Goal: Transaction & Acquisition: Purchase product/service

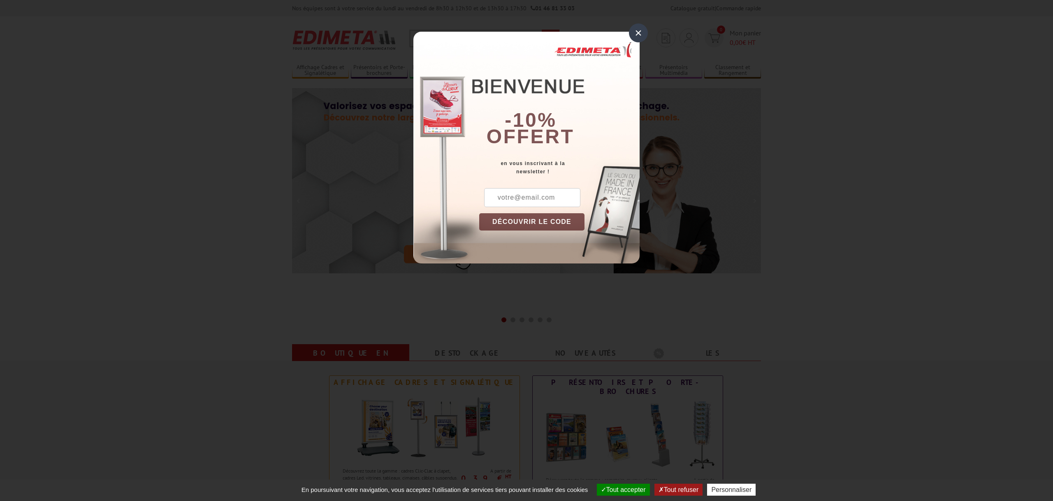
click at [641, 34] on div "×" at bounding box center [638, 32] width 19 height 19
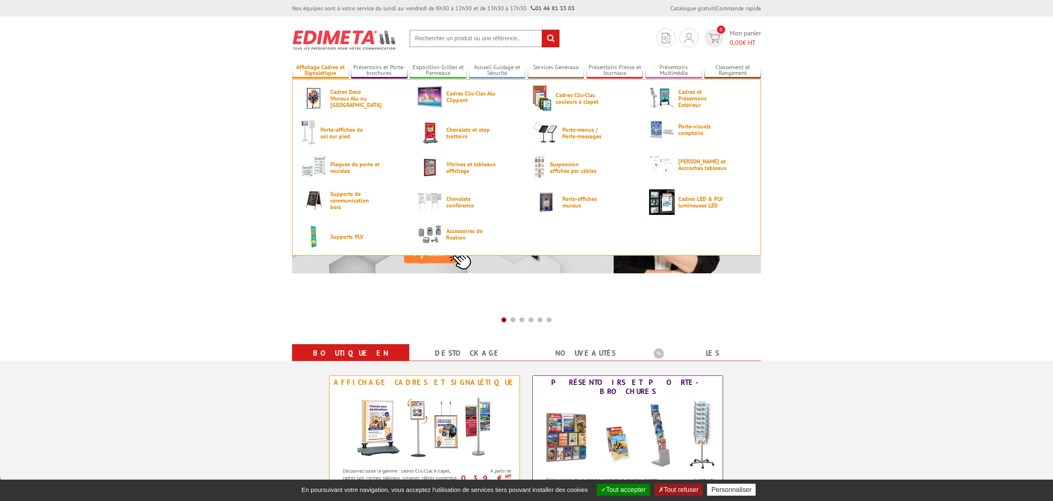
scroll to position [1, 0]
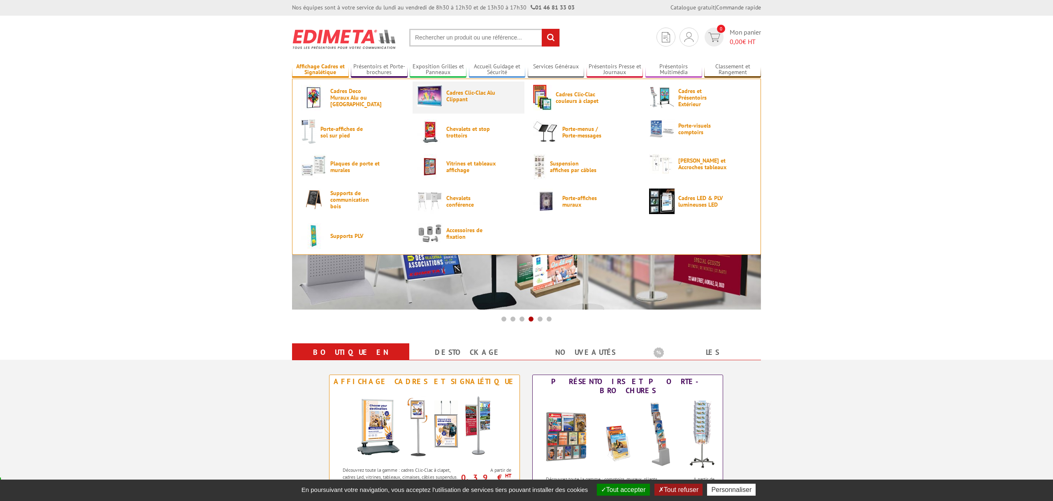
click at [458, 93] on span "Cadres Clic-Clac Alu Clippant" at bounding box center [470, 95] width 49 height 13
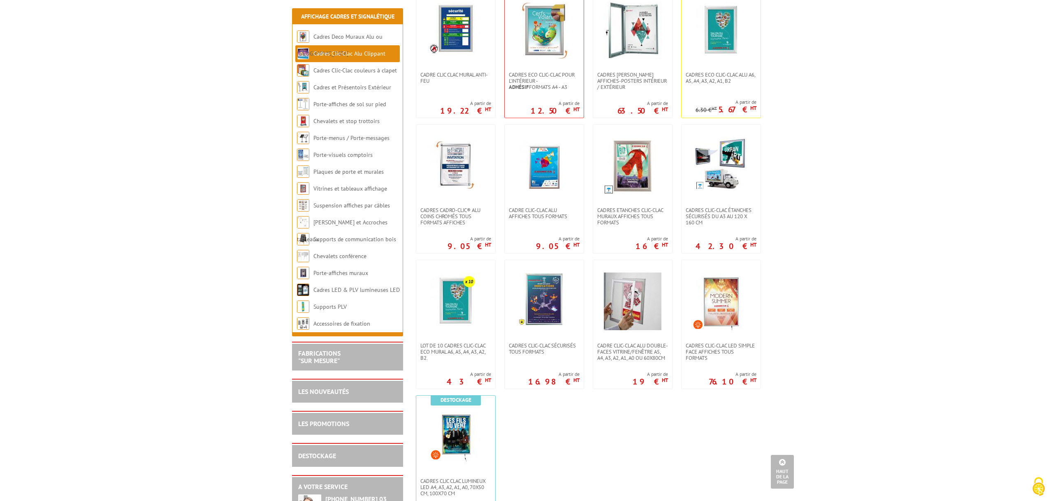
scroll to position [194, 0]
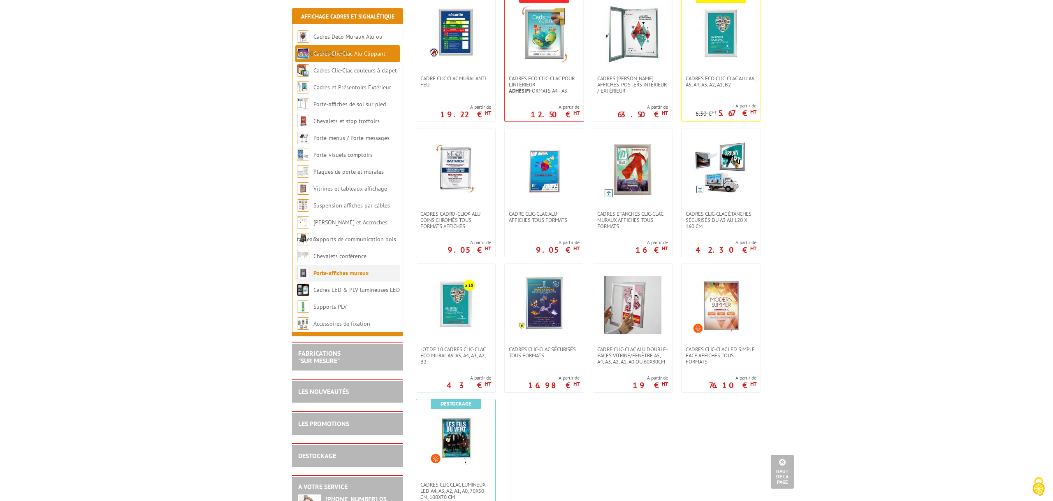
click at [352, 279] on li "Porte-affiches muraux" at bounding box center [347, 273] width 105 height 17
click at [356, 272] on link "Porte-affiches muraux" at bounding box center [341, 272] width 55 height 7
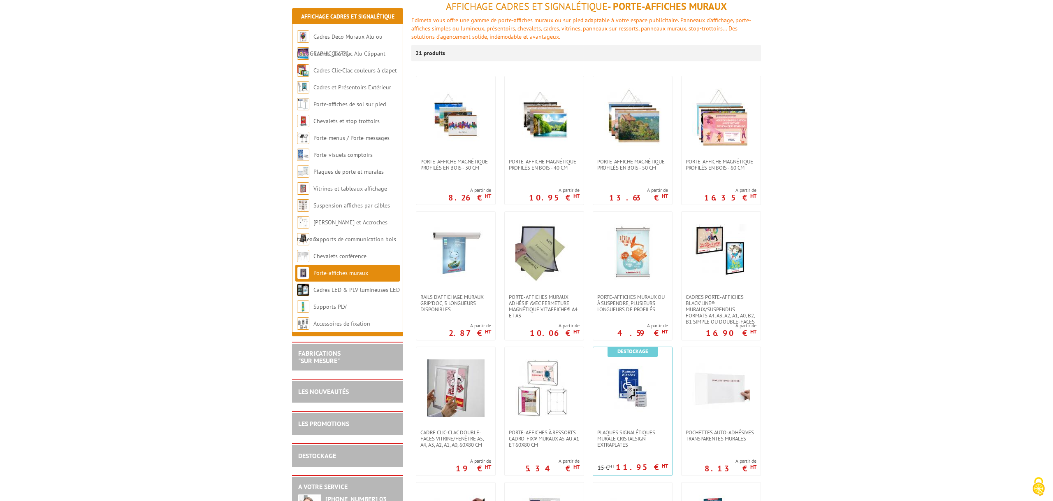
scroll to position [180, 0]
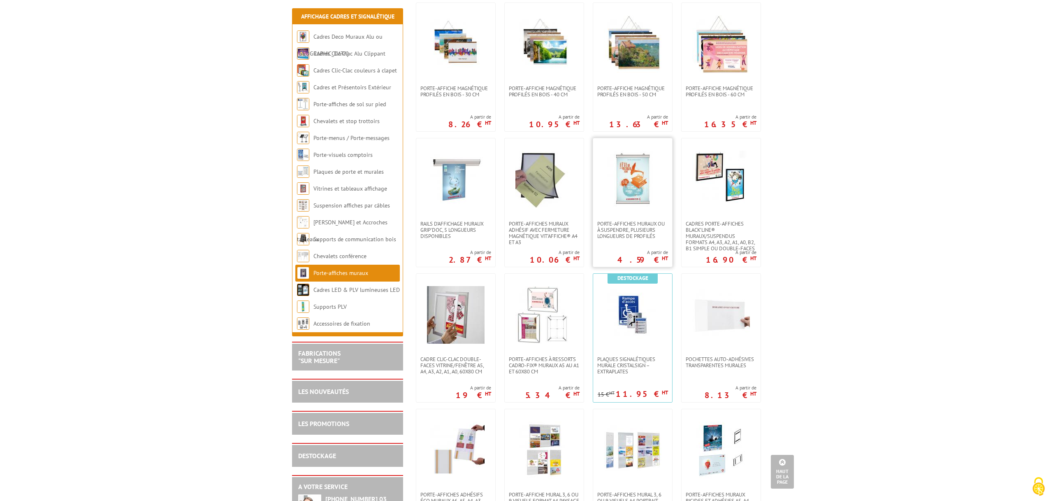
click at [644, 164] on img at bounding box center [633, 180] width 58 height 58
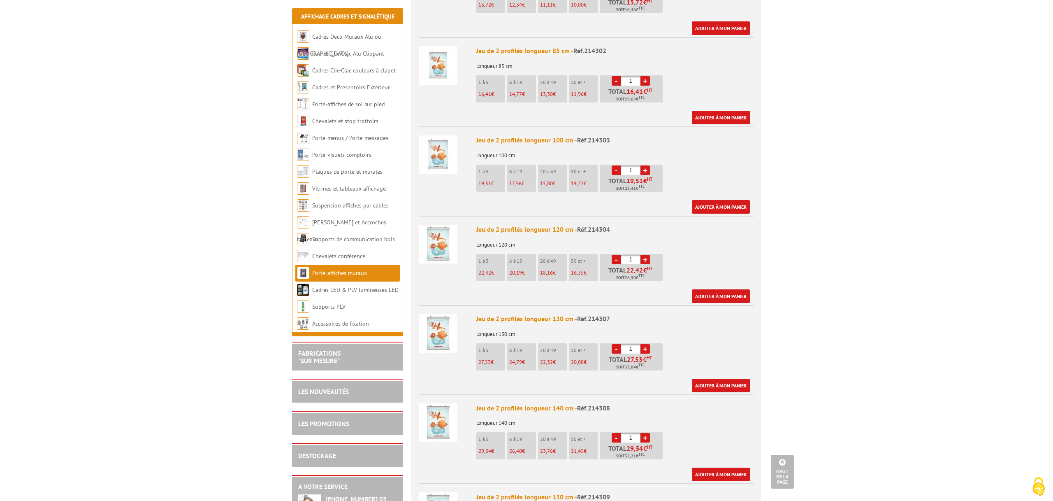
scroll to position [745, 0]
click at [715, 289] on link "Ajouter à mon panier" at bounding box center [721, 296] width 58 height 14
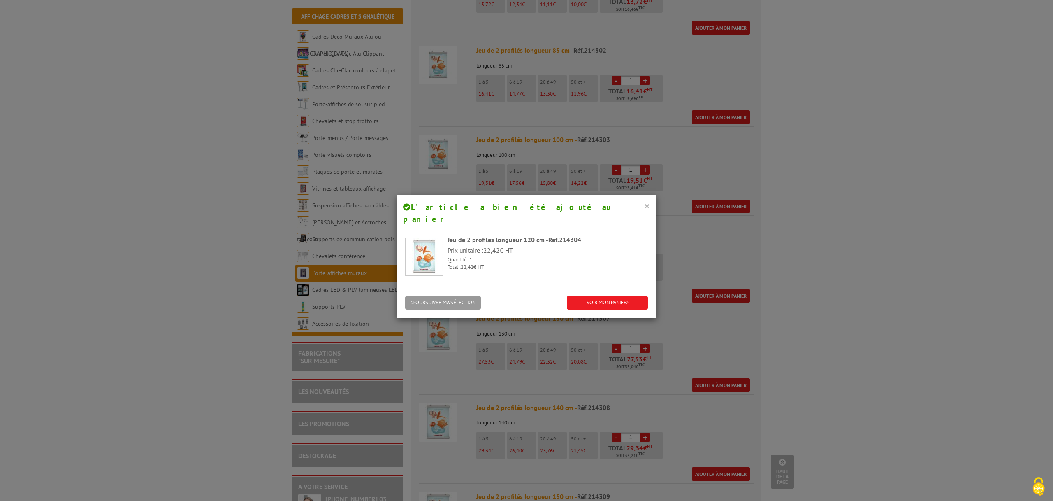
click at [649, 206] on button "×" at bounding box center [647, 205] width 6 height 11
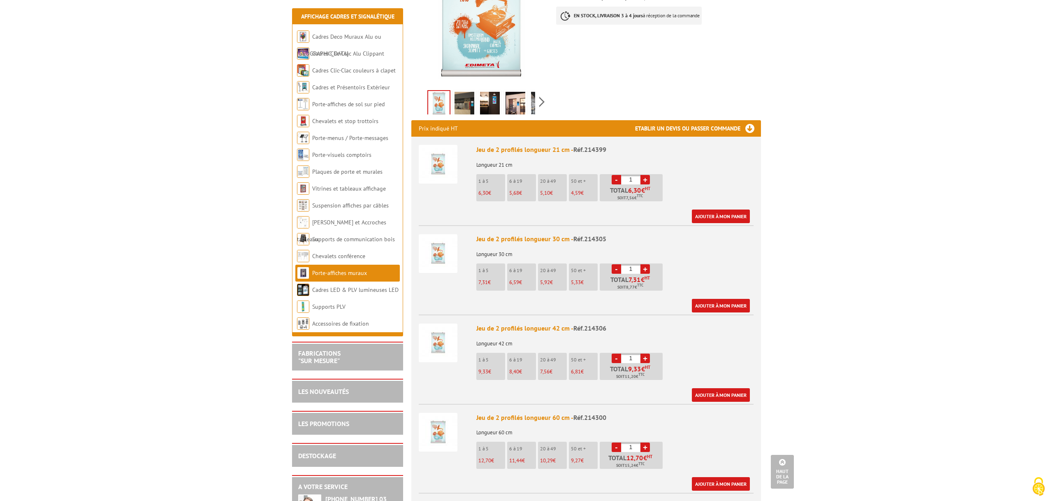
scroll to position [0, 0]
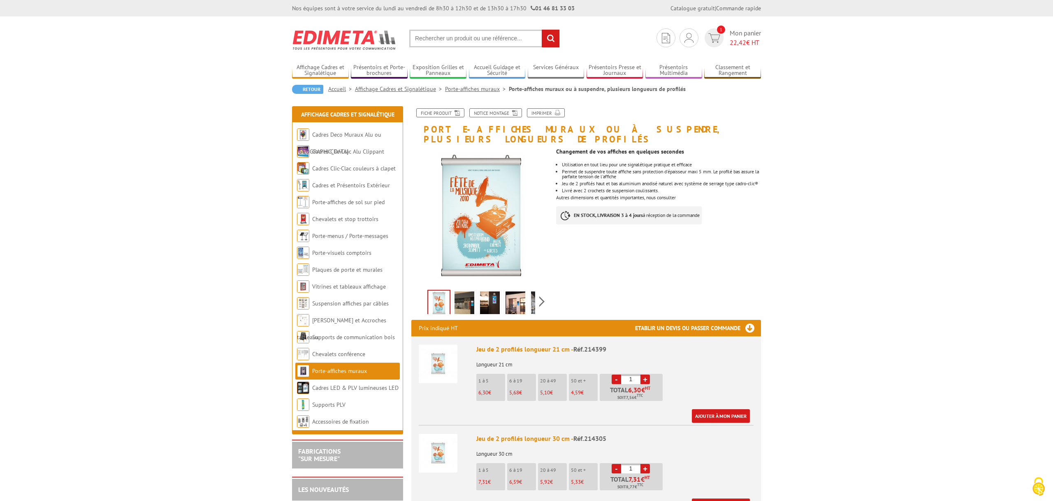
click at [460, 42] on input "text" at bounding box center [484, 39] width 151 height 18
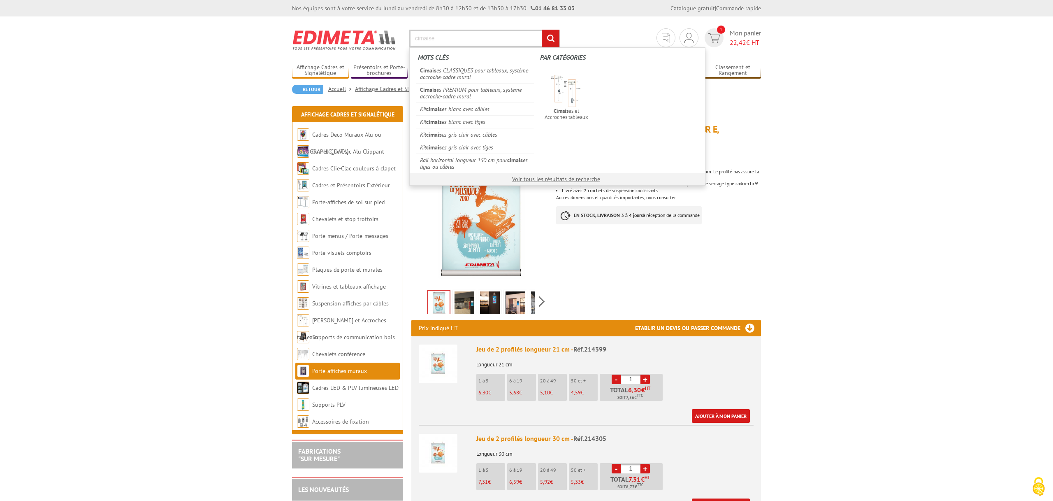
type input "cimaise"
click at [542, 30] on input "rechercher" at bounding box center [551, 39] width 18 height 18
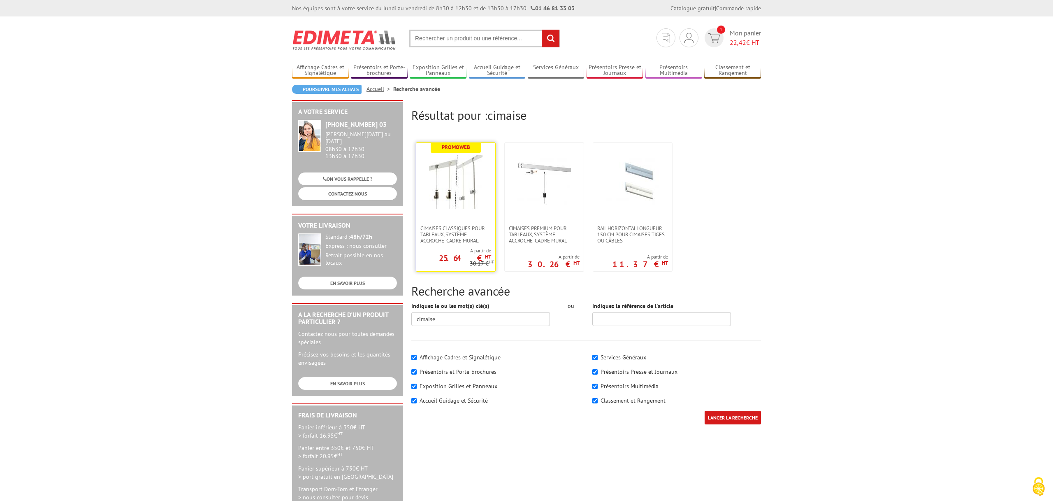
click at [474, 207] on img at bounding box center [455, 181] width 53 height 53
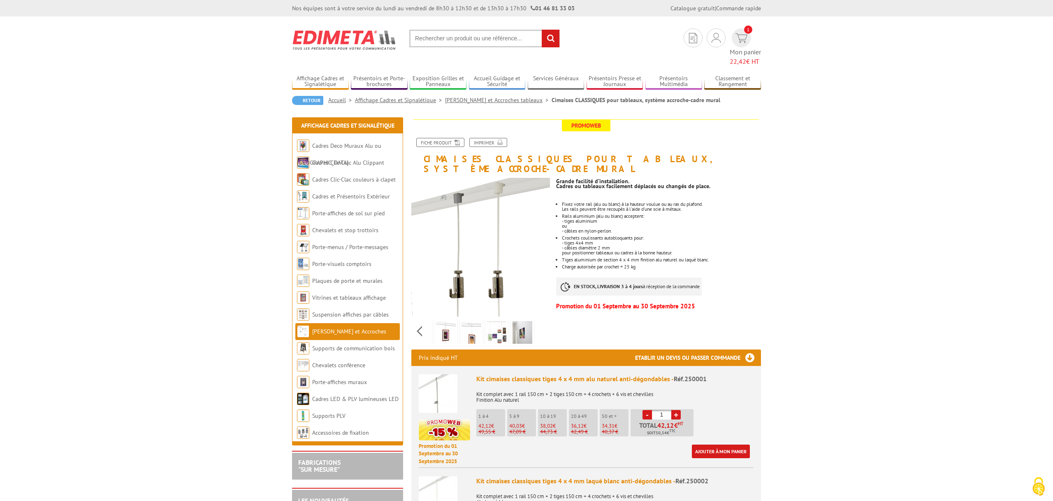
click at [544, 316] on div "Previous Next" at bounding box center [481, 330] width 139 height 29
click at [498, 321] on img at bounding box center [497, 334] width 20 height 26
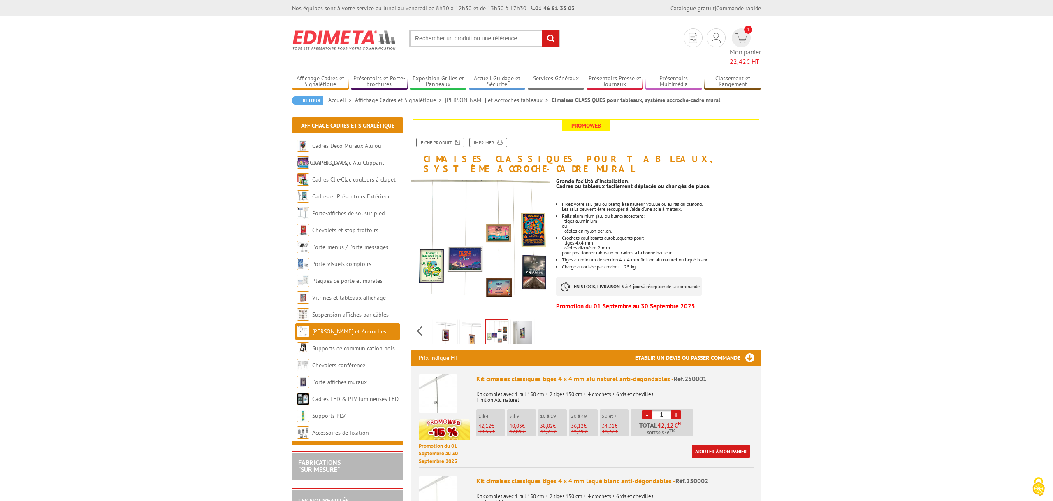
click at [465, 321] on img at bounding box center [472, 334] width 20 height 26
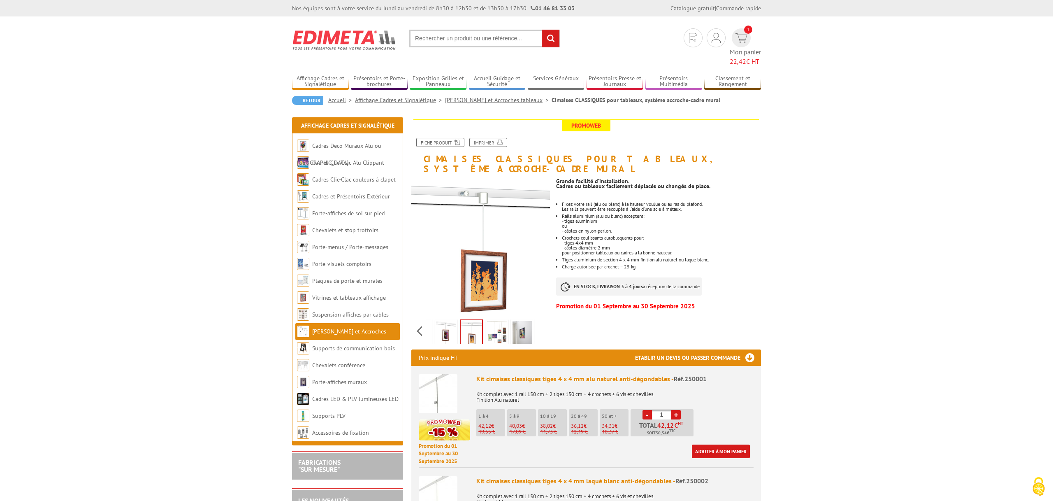
click at [531, 321] on img at bounding box center [523, 334] width 20 height 26
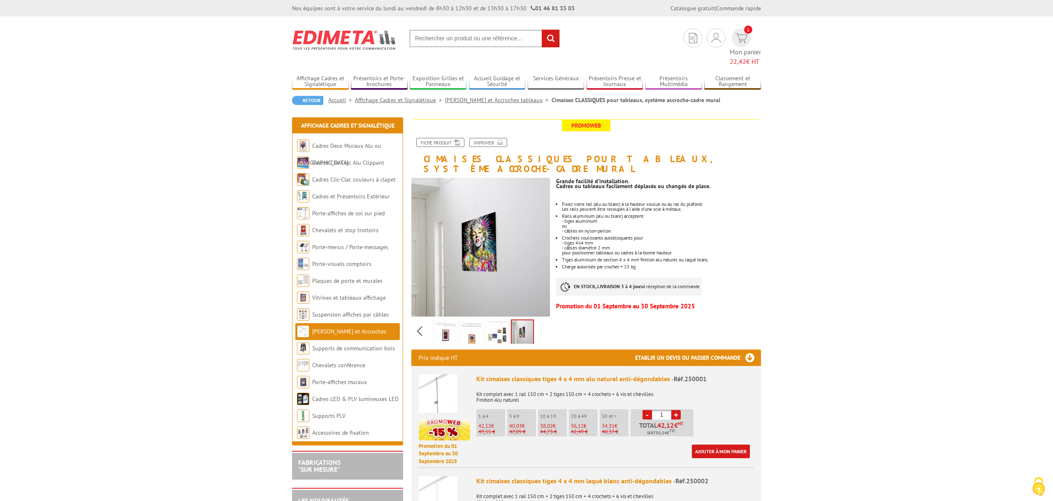
click at [449, 321] on img at bounding box center [446, 334] width 20 height 26
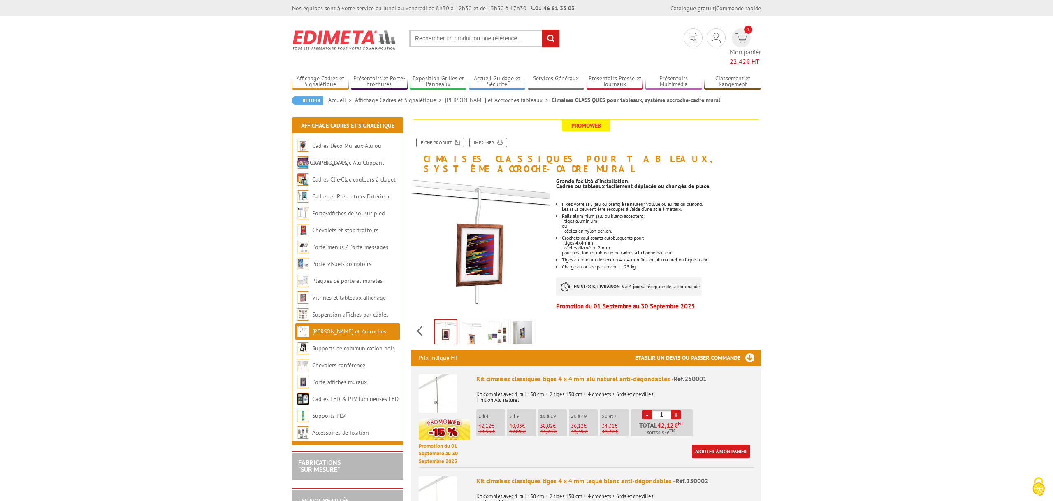
click at [415, 316] on div "Previous Next" at bounding box center [481, 330] width 139 height 29
click at [421, 316] on div "Previous Next" at bounding box center [481, 330] width 139 height 29
click at [448, 321] on img at bounding box center [439, 334] width 20 height 26
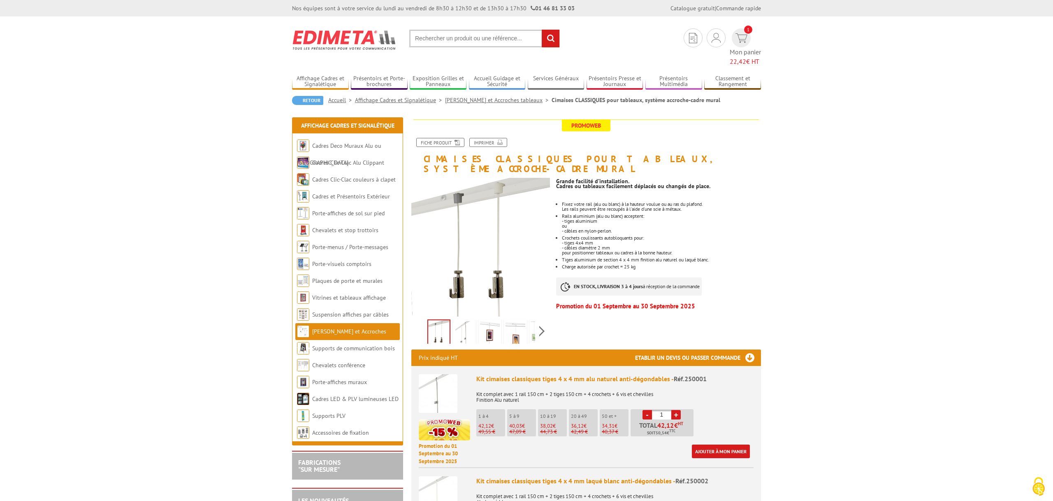
click at [462, 321] on img at bounding box center [465, 334] width 20 height 26
click at [489, 321] on img at bounding box center [490, 334] width 20 height 26
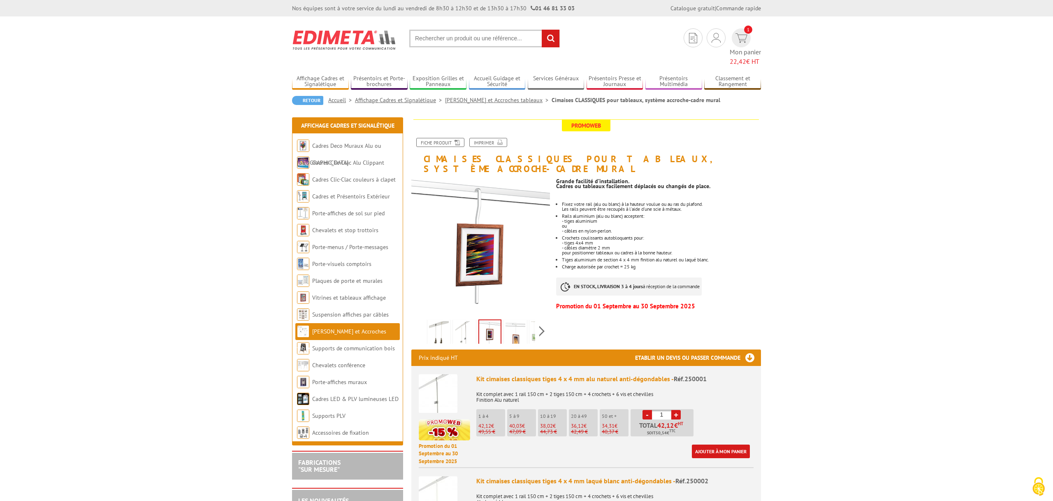
click at [521, 321] on img at bounding box center [516, 334] width 20 height 26
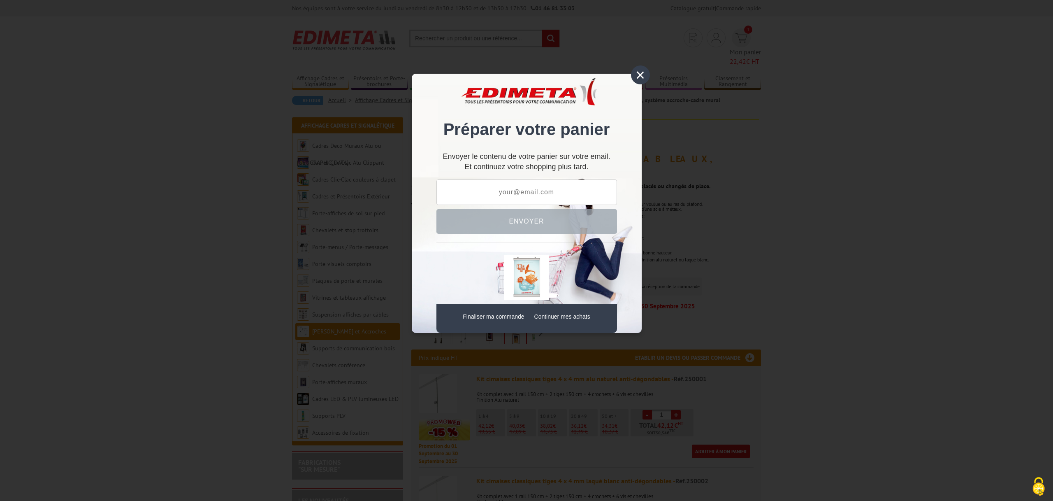
click at [637, 77] on div "×" at bounding box center [640, 74] width 19 height 19
